Goal: Contribute content: Contribute content

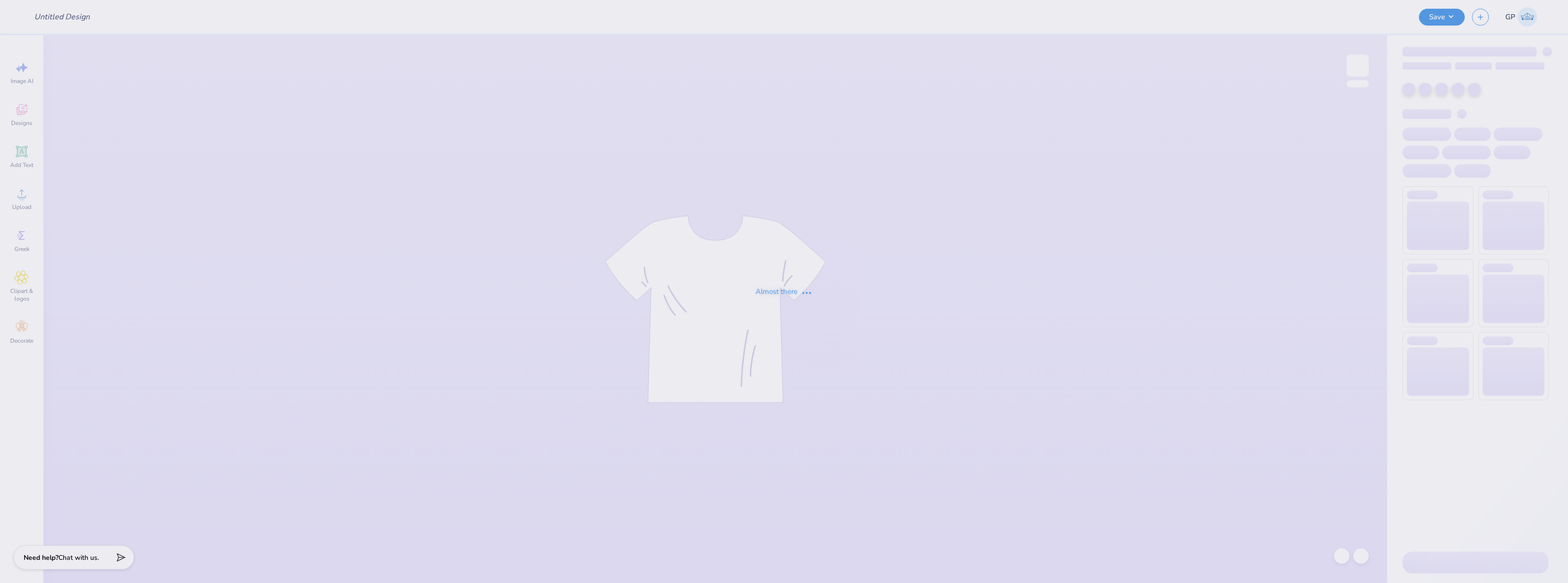
type input "Rutgers [PERSON_NAME] Scholar Parents Weekend"
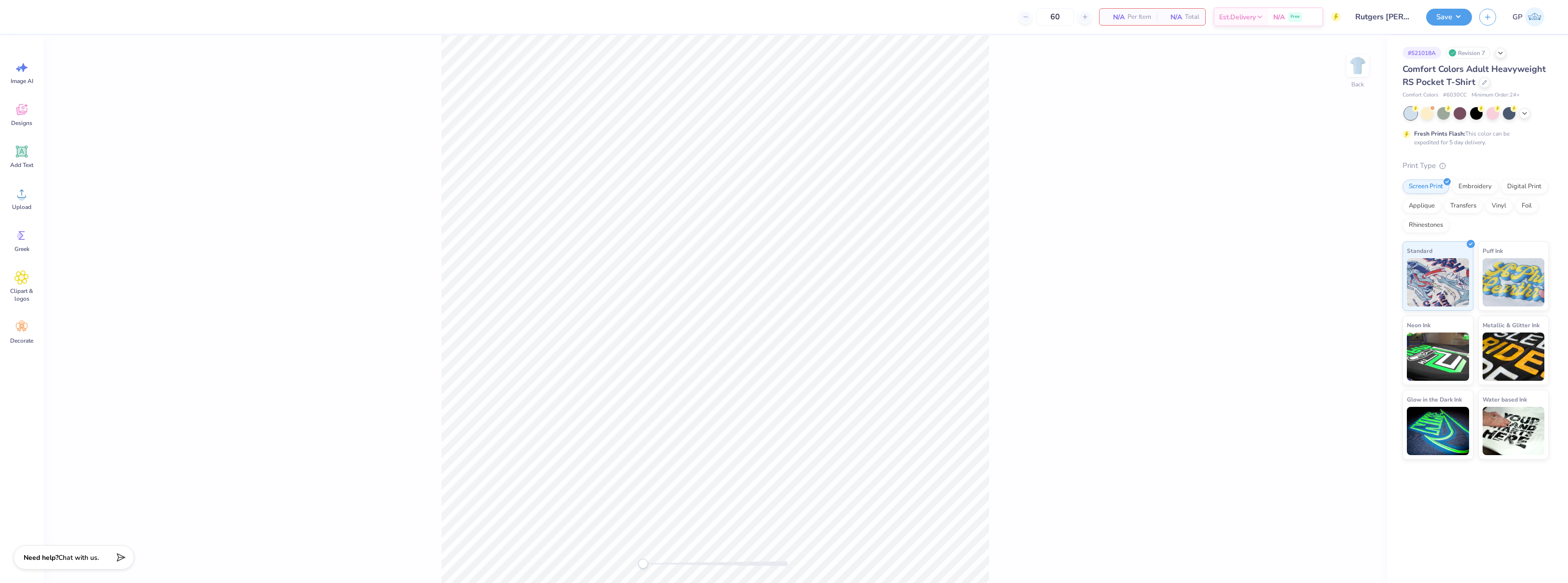
click at [1370, 73] on div "Back" at bounding box center [715, 309] width 1343 height 548
click at [1358, 70] on img at bounding box center [1357, 66] width 39 height 39
click at [1353, 75] on img at bounding box center [1357, 66] width 39 height 39
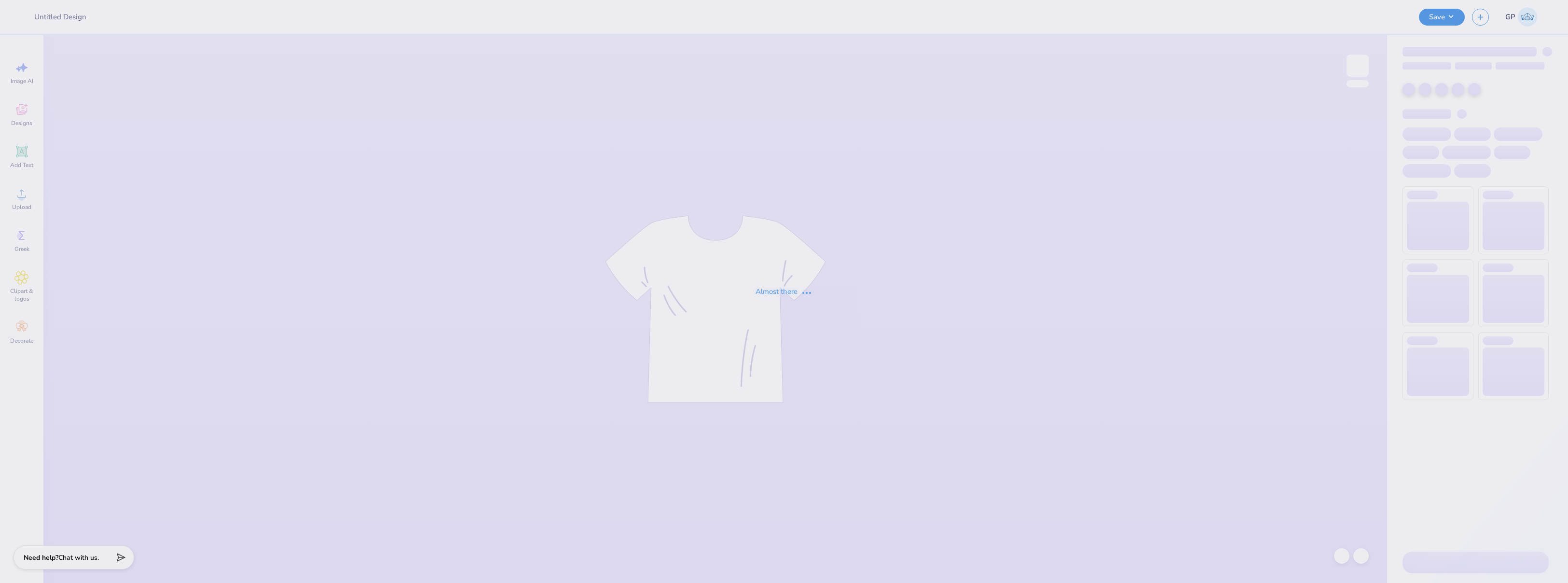
type input "Rutgers [PERSON_NAME] Scholar Parents Weekend"
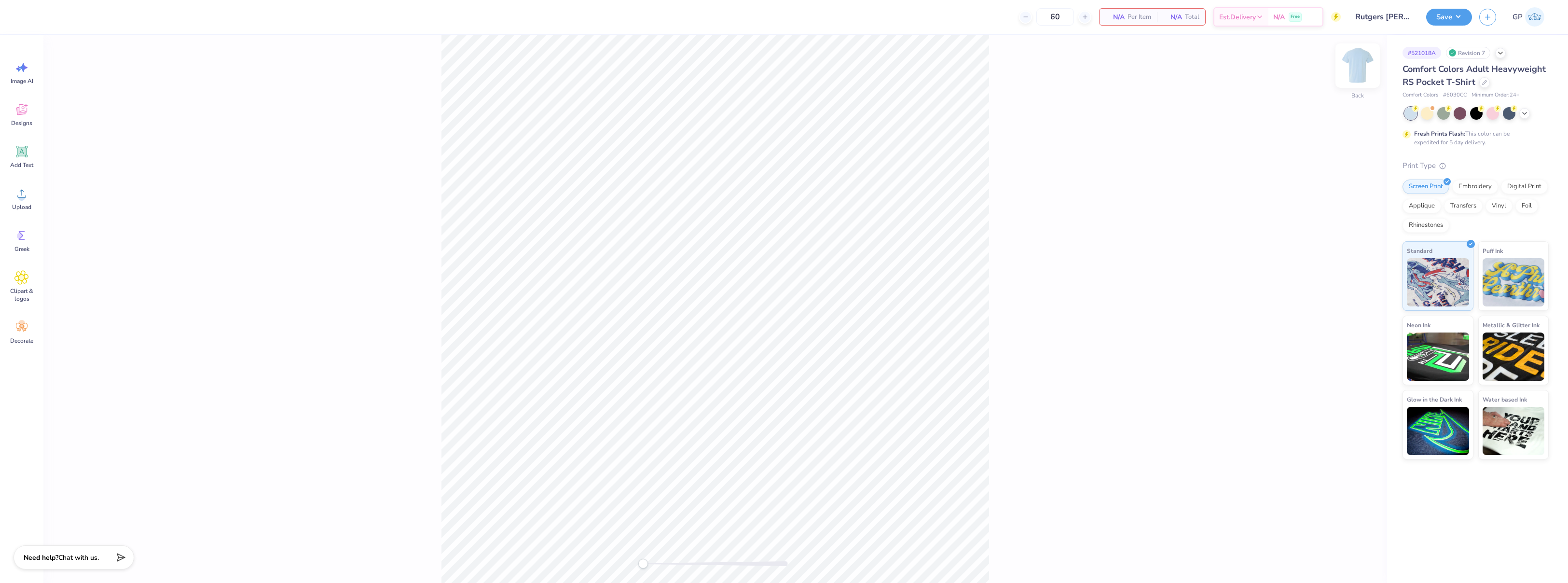
click at [1354, 73] on img at bounding box center [1357, 66] width 39 height 39
click at [22, 192] on icon at bounding box center [22, 194] width 8 height 8
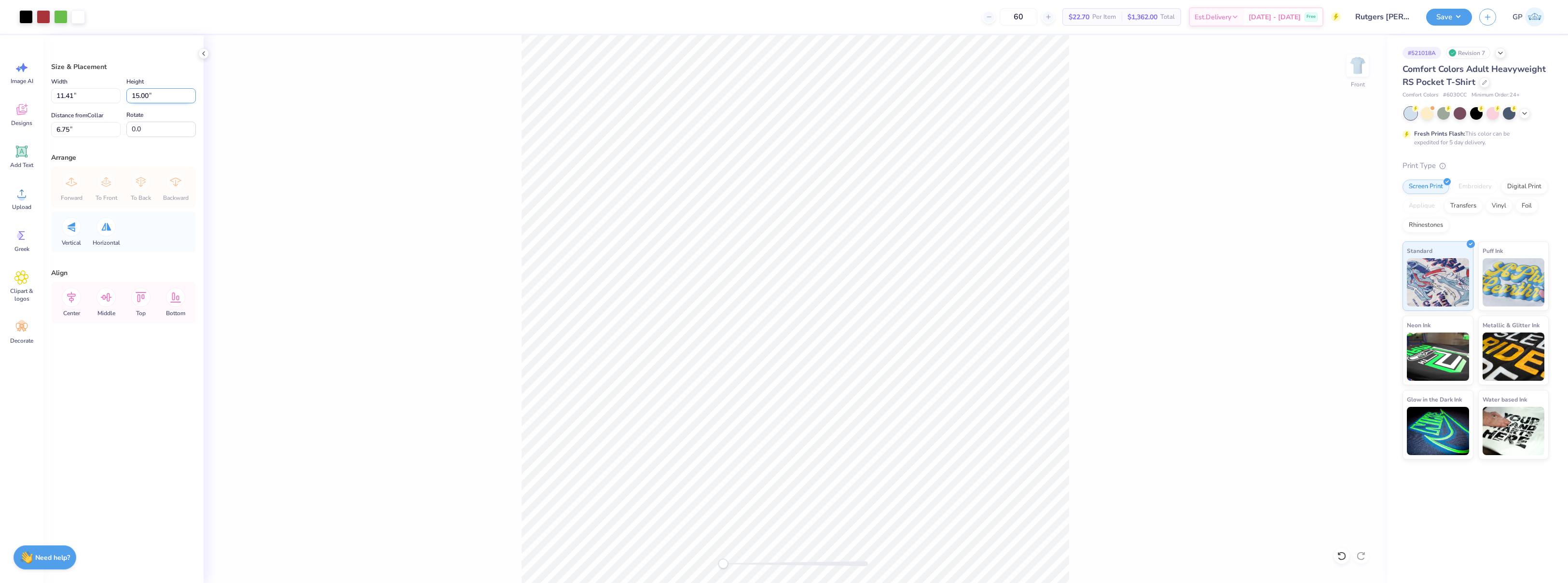
click at [161, 94] on input "15.00" at bounding box center [161, 95] width 70 height 15
click at [87, 131] on input "6.75" at bounding box center [86, 129] width 70 height 15
type input "3"
click at [352, 295] on div "Front" at bounding box center [795, 309] width 1183 height 548
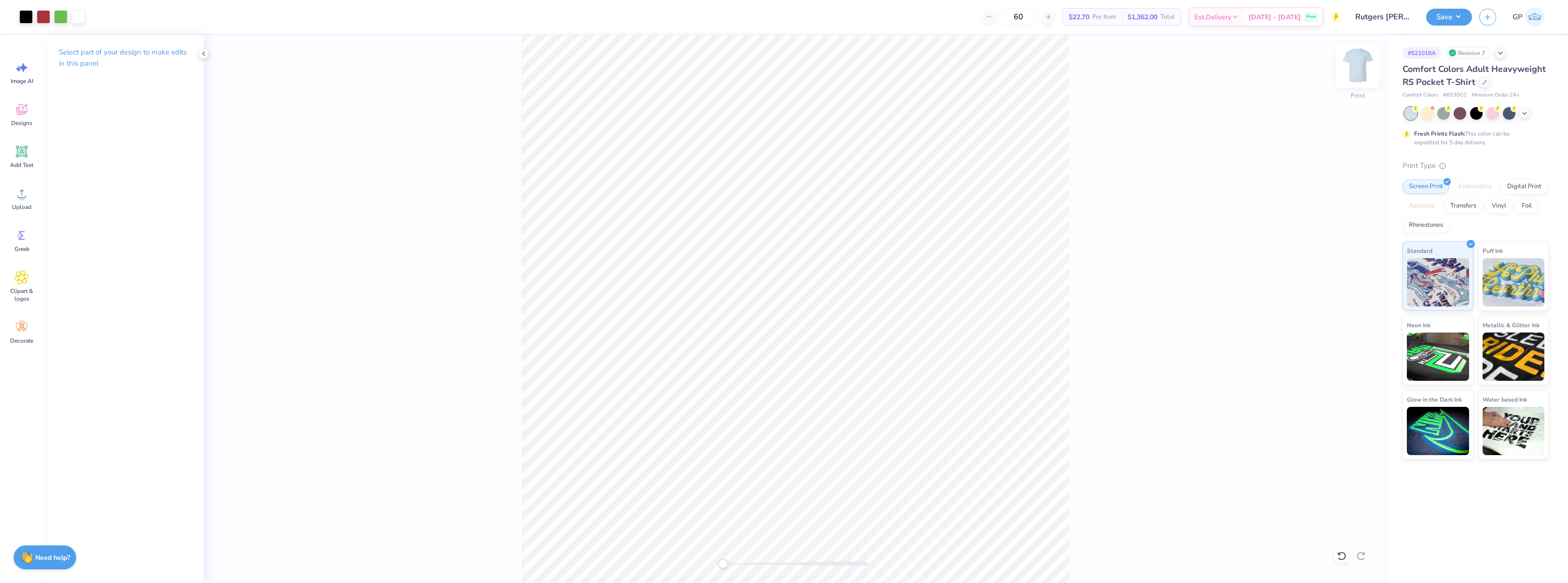
click at [1350, 68] on img at bounding box center [1357, 66] width 39 height 39
click at [16, 190] on icon at bounding box center [22, 193] width 15 height 15
click at [1545, 25] on icon "close" at bounding box center [1546, 26] width 5 height 5
click at [1444, 18] on div "Image uploaded" at bounding box center [1474, 30] width 171 height 44
click at [1440, 22] on button "Save" at bounding box center [1448, 16] width 46 height 17
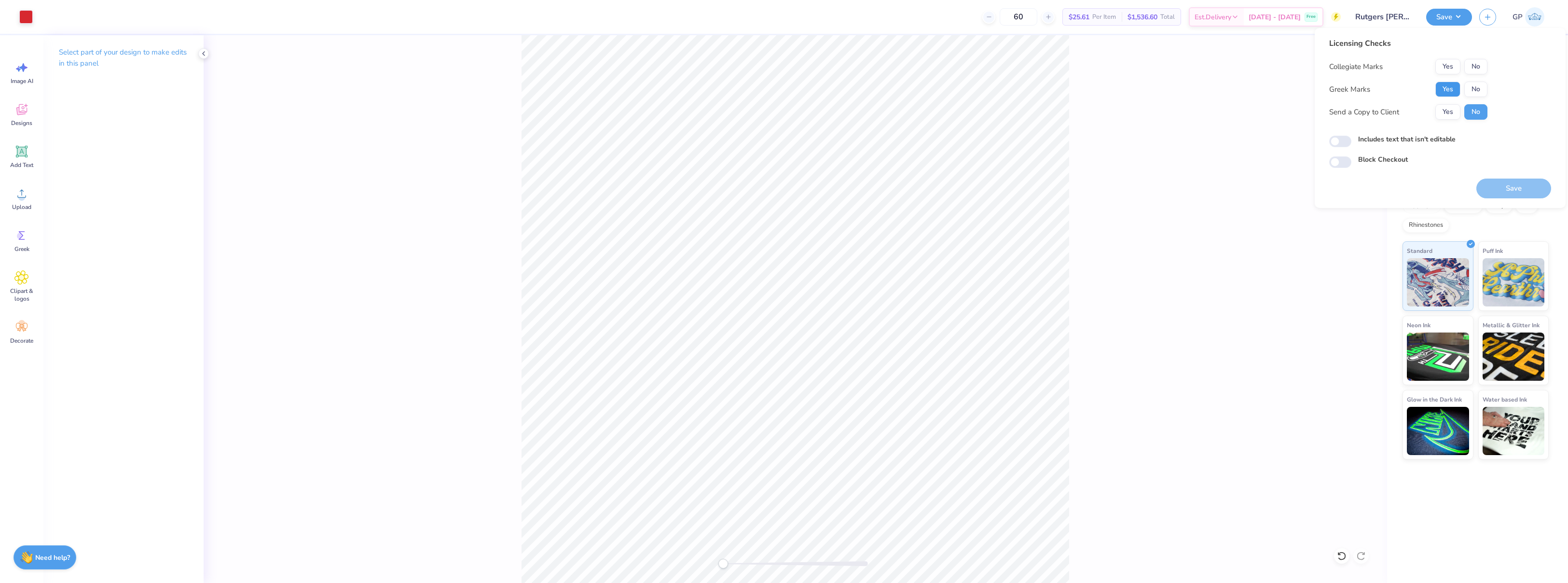
click at [1447, 82] on button "Yes" at bounding box center [1447, 90] width 25 height 16
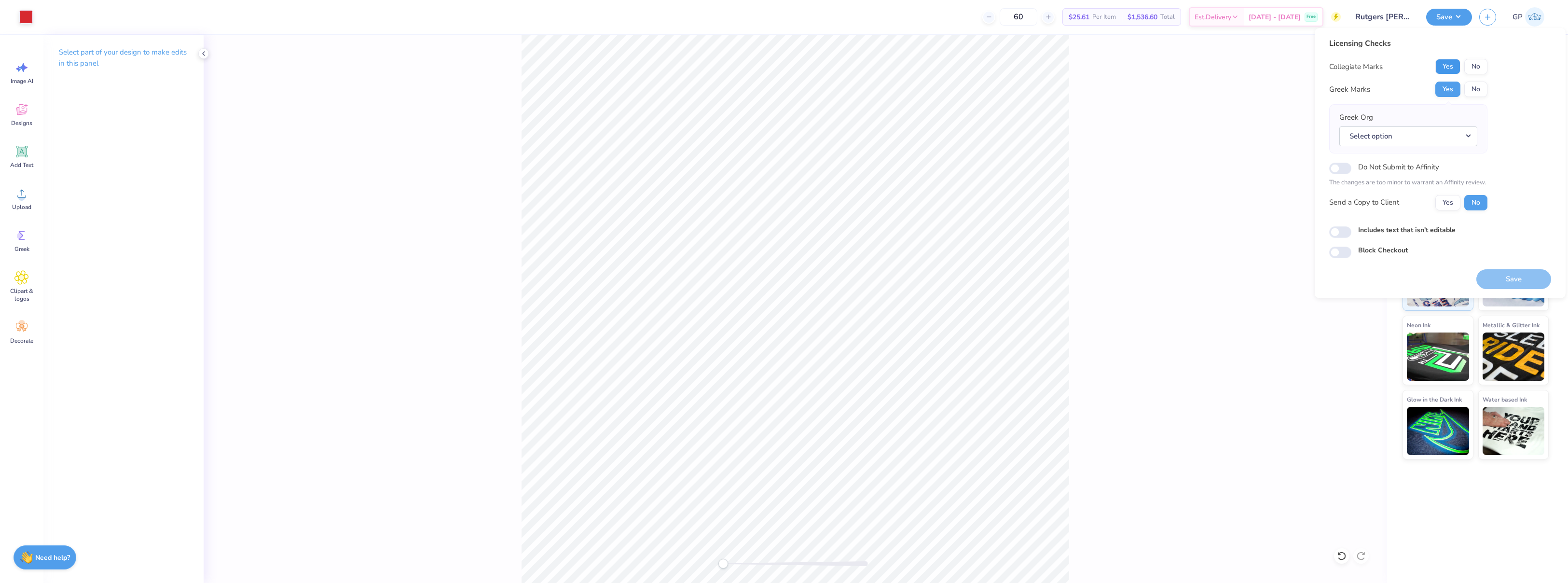
click at [1449, 70] on button "Yes" at bounding box center [1447, 67] width 25 height 16
click at [1343, 232] on input "Includes text that isn't editable" at bounding box center [1340, 232] width 22 height 11
checkbox input "true"
click at [1530, 280] on button "Save" at bounding box center [1514, 279] width 75 height 20
